Goal: Task Accomplishment & Management: Complete application form

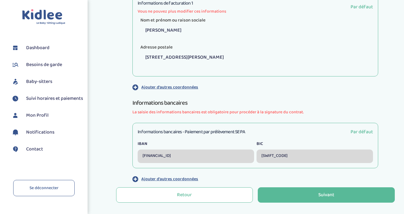
scroll to position [266, 0]
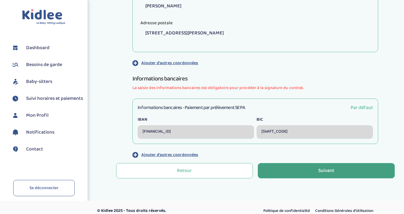
click at [298, 168] on button "Suivant" at bounding box center [326, 170] width 137 height 15
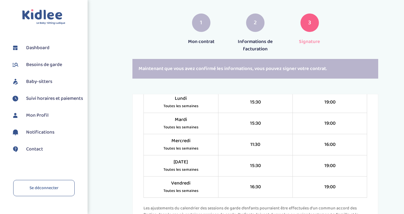
scroll to position [539, 0]
click at [31, 153] on span "Contact" at bounding box center [34, 149] width 17 height 7
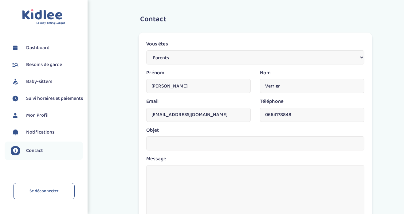
click at [171, 56] on select "Parents Babysitter Une entreprise" at bounding box center [255, 57] width 218 height 14
click at [146, 50] on select "Parents Babysitter Une entreprise" at bounding box center [255, 57] width 218 height 14
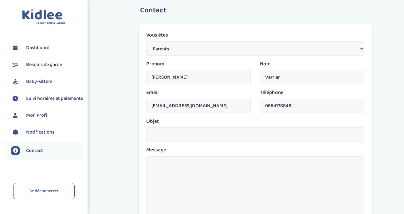
scroll to position [11, 0]
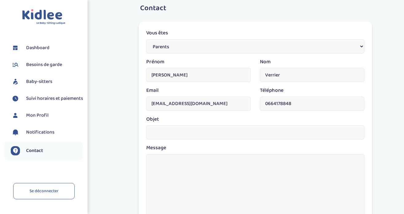
click at [178, 135] on input "text" at bounding box center [255, 132] width 218 height 14
type input "mise à jour des horaires sur le contrat avant signature"
click at [163, 164] on textarea at bounding box center [255, 190] width 218 height 72
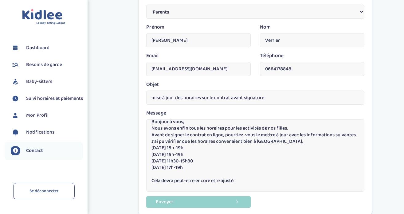
scroll to position [0, 0]
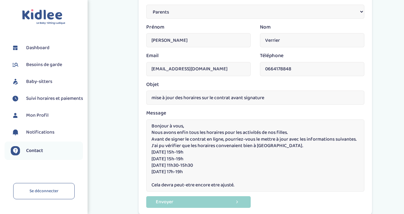
click at [302, 133] on textarea "Bonjour à vous, Nous avons enfin tous les horaires pour les activités de nos fi…" at bounding box center [255, 155] width 218 height 72
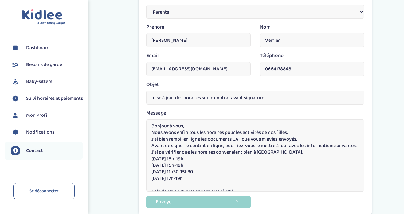
click at [201, 139] on textarea "Bonjour à vous, Nous avons enfin tous les horaires pour les activités de nos fi…" at bounding box center [255, 155] width 218 height 72
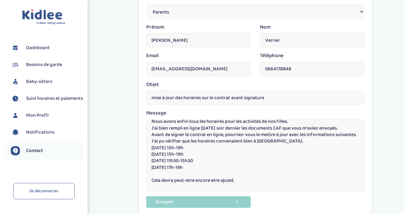
scroll to position [13, 0]
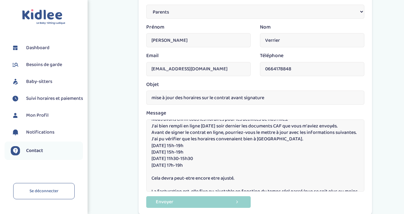
click at [177, 173] on textarea "Bonjour à vous, Nous avons enfin tous les horaires pour les activités de nos fi…" at bounding box center [255, 155] width 218 height 72
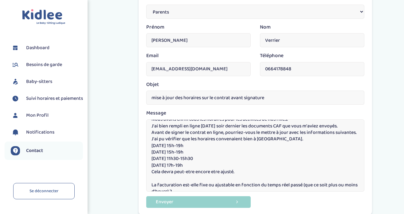
click at [179, 178] on textarea "Bonjour à vous, Nous avons enfin tous les horaires pour les activités de nos fi…" at bounding box center [255, 155] width 218 height 72
click at [182, 171] on textarea "Bonjour à vous, Nous avons enfin tous les horaires pour les activités de nos fi…" at bounding box center [255, 155] width 218 height 72
click at [179, 176] on textarea "Bonjour à vous, Nous avons enfin tous les horaires pour les activités de nos fi…" at bounding box center [255, 155] width 218 height 72
click at [213, 172] on textarea "Bonjour à vous, Nous avons enfin tous les horaires pour les activités de nos fi…" at bounding box center [255, 155] width 218 height 72
click at [199, 176] on textarea "Bonjour à vous, Nous avons enfin tous les horaires pour les activités de nos fi…" at bounding box center [255, 155] width 218 height 72
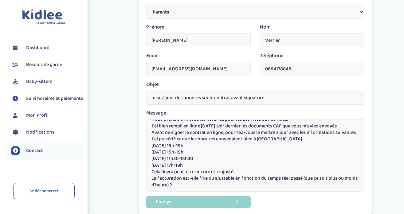
click at [182, 187] on textarea "Bonjour à vous, Nous avons enfin tous les horaires pour les activités de nos fi…" at bounding box center [255, 155] width 218 height 72
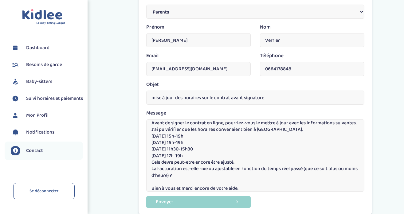
scroll to position [27, 0]
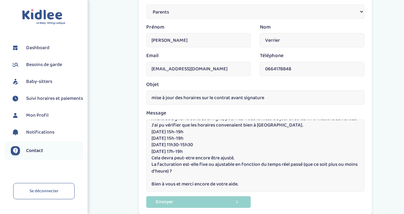
click at [181, 177] on textarea "Bonjour à vous, Nous avons enfin tous les horaires pour les activités de nos fi…" at bounding box center [255, 155] width 218 height 72
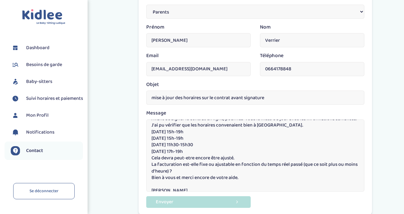
type textarea "Bonjour à vous, Nous avons enfin tous les horaires pour les activités de nos fi…"
click at [175, 202] on button "Envoyer" at bounding box center [198, 201] width 104 height 11
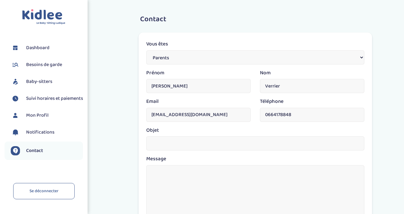
click at [38, 154] on span "Contact" at bounding box center [34, 150] width 17 height 7
click at [38, 119] on span "Mon Profil" at bounding box center [37, 115] width 22 height 7
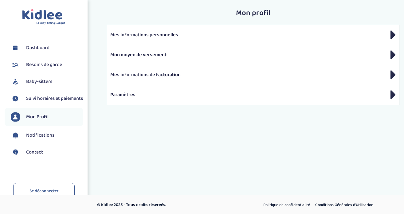
click at [49, 139] on span "Notifications" at bounding box center [40, 135] width 28 height 7
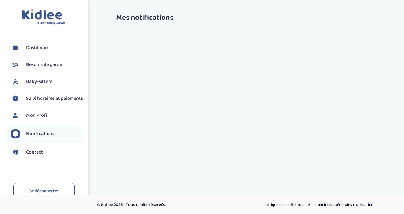
click at [54, 61] on span "Besoins de garde" at bounding box center [44, 64] width 36 height 7
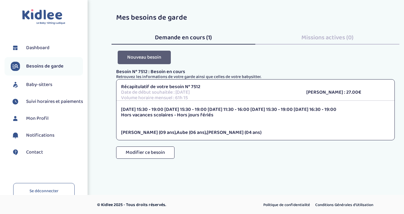
click at [151, 56] on button "Nouveau besoin" at bounding box center [144, 57] width 53 height 13
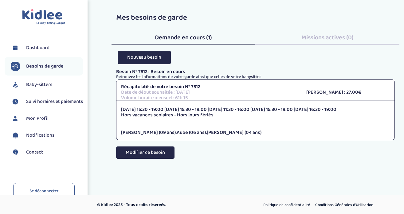
click at [158, 150] on button "Modifier ce besoin" at bounding box center [145, 152] width 58 height 12
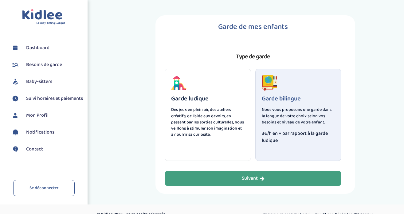
click at [251, 178] on div "Suivant" at bounding box center [253, 178] width 23 height 7
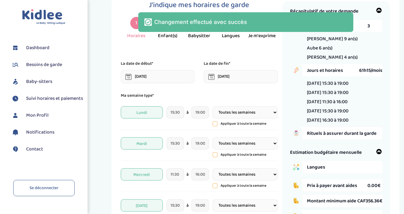
scroll to position [24, 0]
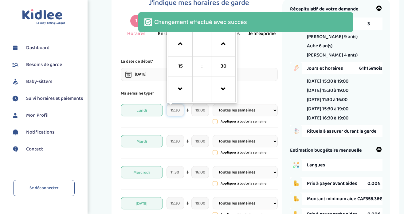
click at [179, 109] on input "15:30" at bounding box center [175, 110] width 18 height 12
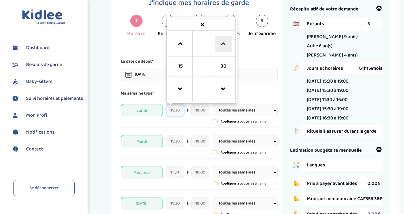
click at [224, 45] on span at bounding box center [223, 44] width 17 height 17
click at [184, 44] on span at bounding box center [180, 44] width 17 height 17
click at [182, 78] on link at bounding box center [180, 89] width 18 height 22
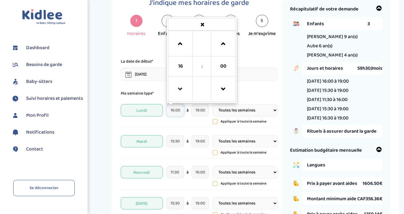
type input "15:00"
click at [255, 54] on div "J'indique mes horaires de garde 1 Horaires 2 Enfant(s) 3 Babysitter 4 Langues 5…" at bounding box center [202, 176] width 162 height 354
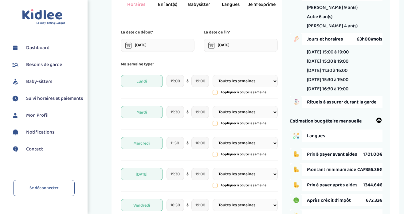
scroll to position [58, 0]
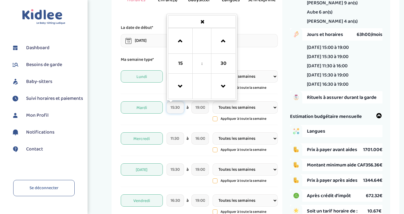
click at [178, 105] on input "15:30" at bounding box center [175, 107] width 18 height 12
click at [221, 40] on span at bounding box center [223, 41] width 17 height 17
click at [221, 86] on span at bounding box center [223, 86] width 17 height 17
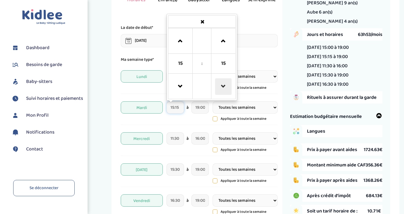
type input "15:00"
click at [189, 117] on div "Mardi 15:00 15 : 00 00 01 02 03 04 05 06 07 08 09 10 11 12 13 14 15 16 17 18 19…" at bounding box center [199, 111] width 157 height 27
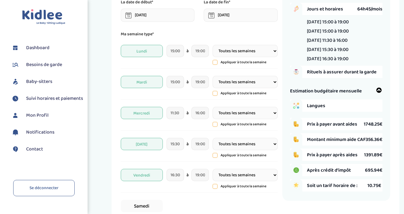
scroll to position [84, 0]
click at [203, 114] on input "16:00" at bounding box center [200, 113] width 18 height 12
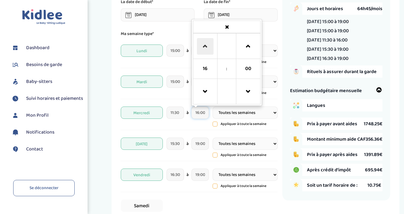
click at [206, 53] on span at bounding box center [205, 46] width 17 height 17
click at [206, 94] on span at bounding box center [205, 92] width 17 height 17
click at [245, 49] on span at bounding box center [248, 46] width 17 height 17
click at [245, 42] on span at bounding box center [248, 46] width 17 height 17
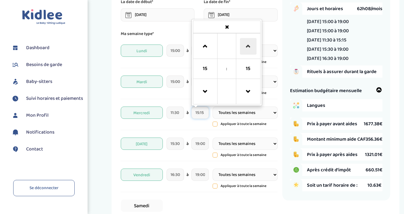
type input "15:30"
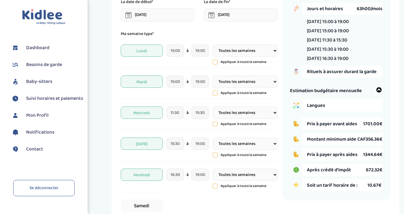
click at [187, 127] on div "Mercredi 11:30 à 15:30 Toutes les semaines Toutes les 2 semaines Tous les mois …" at bounding box center [199, 116] width 157 height 27
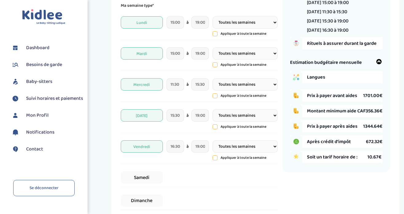
scroll to position [112, 0]
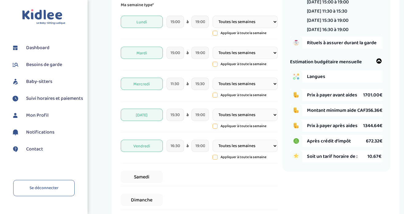
click at [154, 116] on span "Jeudi" at bounding box center [142, 115] width 42 height 12
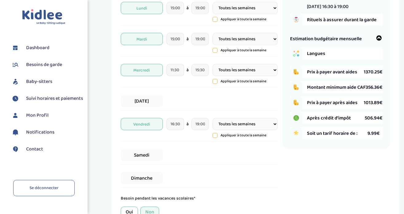
scroll to position [127, 0]
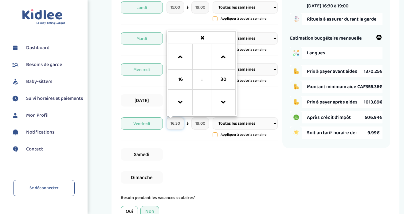
click at [175, 121] on input "16:30" at bounding box center [175, 123] width 18 height 12
click at [181, 104] on span at bounding box center [180, 102] width 17 height 17
click at [181, 70] on td "15" at bounding box center [180, 80] width 24 height 20
click at [181, 61] on span at bounding box center [180, 57] width 17 height 17
click at [180, 60] on span at bounding box center [180, 57] width 17 height 17
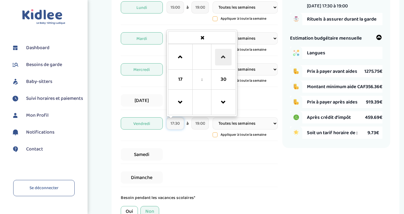
click at [220, 53] on span at bounding box center [223, 57] width 17 height 17
click at [180, 61] on span at bounding box center [180, 57] width 17 height 17
click at [175, 100] on span at bounding box center [180, 102] width 17 height 17
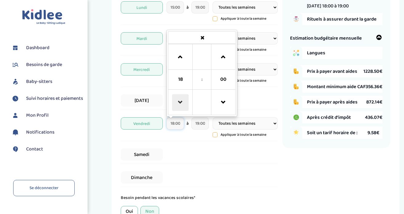
type input "17:00"
click at [215, 150] on div "Samedi" at bounding box center [199, 154] width 157 height 19
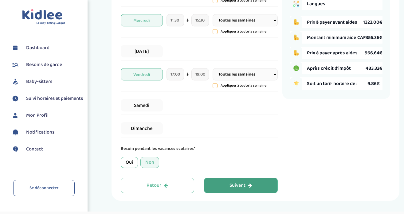
scroll to position [194, 0]
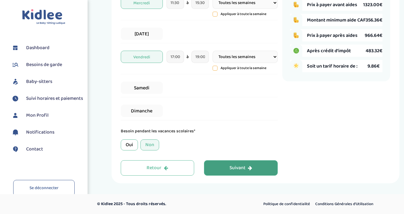
click at [233, 167] on div "Suivant" at bounding box center [240, 168] width 23 height 7
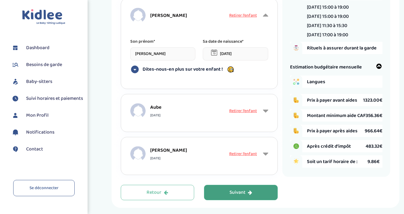
scroll to position [122, 0]
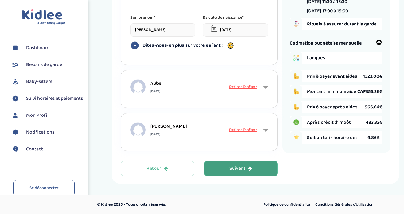
click at [239, 166] on div "Suivant" at bounding box center [240, 168] width 23 height 7
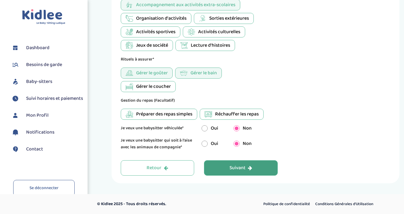
scroll to position [0, 0]
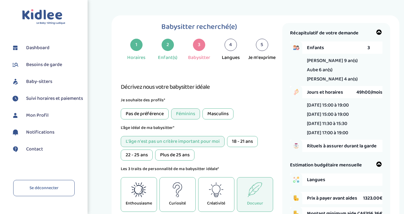
click at [38, 47] on span "Dashboard" at bounding box center [37, 47] width 23 height 7
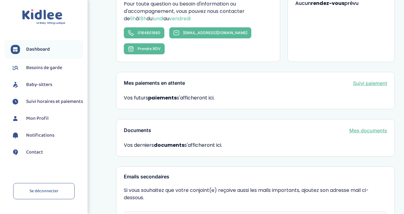
scroll to position [139, 0]
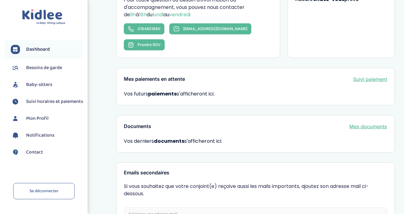
click at [377, 123] on link "Mes documents" at bounding box center [368, 126] width 38 height 7
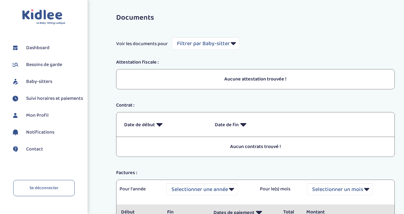
scroll to position [78, 0]
